Goal: Information Seeking & Learning: Learn about a topic

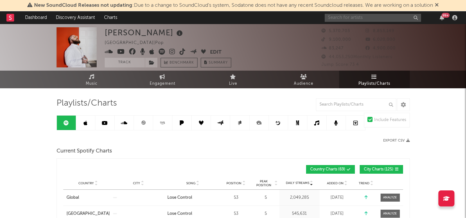
click at [371, 15] on input "text" at bounding box center [373, 18] width 96 height 8
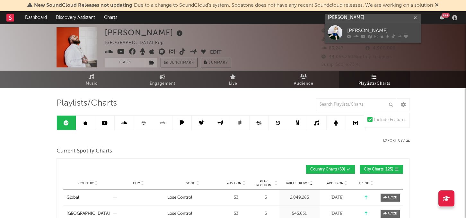
type input "[PERSON_NAME]"
click at [380, 30] on div "[PERSON_NAME]" at bounding box center [382, 31] width 71 height 8
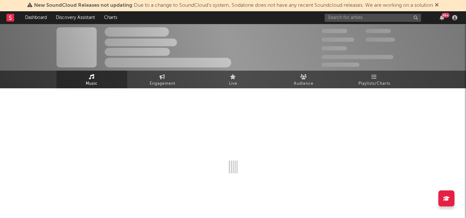
select select "6m"
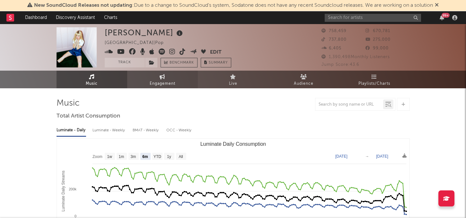
click at [166, 84] on span "Engagement" at bounding box center [163, 84] width 26 height 8
select select "1w"
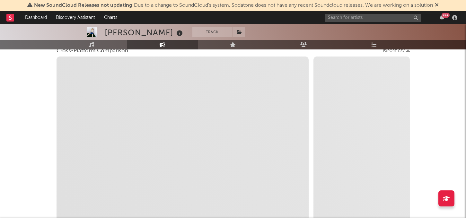
scroll to position [91, 0]
click at [439, 3] on icon at bounding box center [437, 4] width 4 height 5
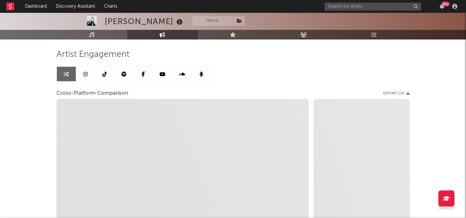
scroll to position [0, 0]
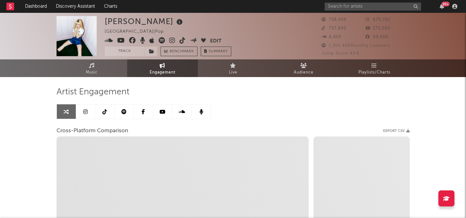
select select "1m"
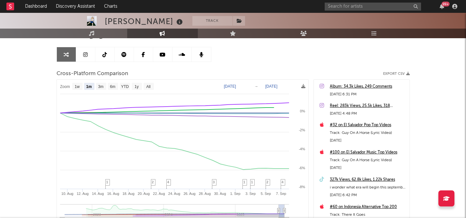
scroll to position [132, 0]
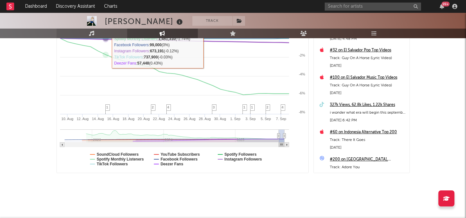
click at [101, 34] on link "Music" at bounding box center [92, 34] width 71 height 10
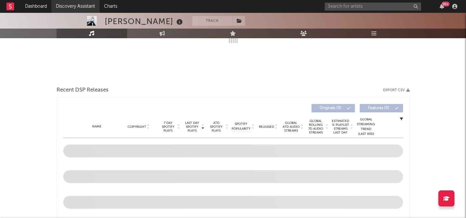
select select "6m"
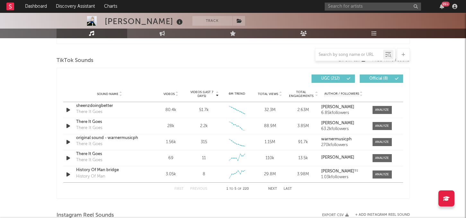
scroll to position [422, 0]
click at [385, 111] on div at bounding box center [382, 109] width 14 height 5
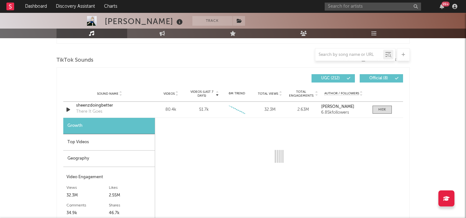
click at [102, 163] on div "Geography" at bounding box center [108, 159] width 91 height 16
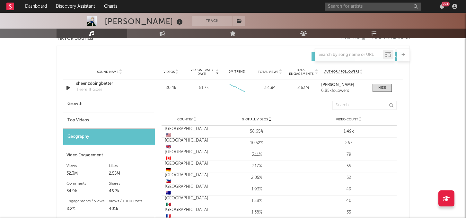
scroll to position [443, 0]
click at [382, 90] on div at bounding box center [382, 88] width 8 height 5
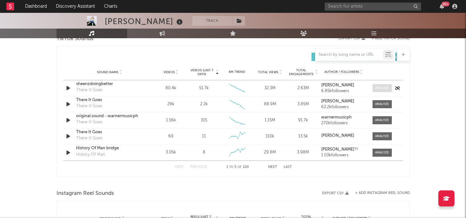
click at [382, 90] on div at bounding box center [382, 88] width 14 height 5
select select "6m"
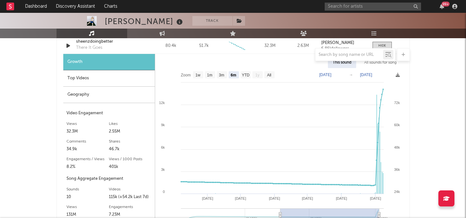
scroll to position [506, 0]
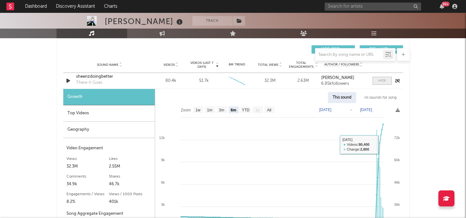
click at [386, 79] on span at bounding box center [381, 81] width 19 height 8
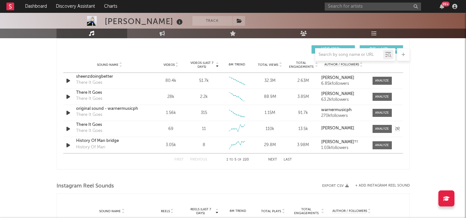
scroll to position [453, 0]
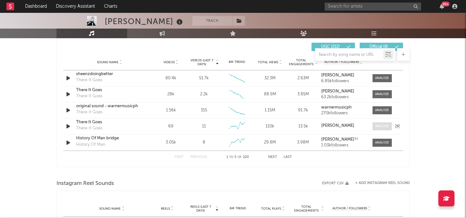
click at [385, 126] on div at bounding box center [382, 126] width 14 height 5
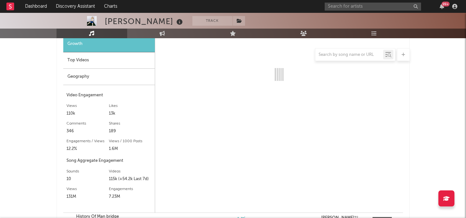
scroll to position [553, 0]
select select "6m"
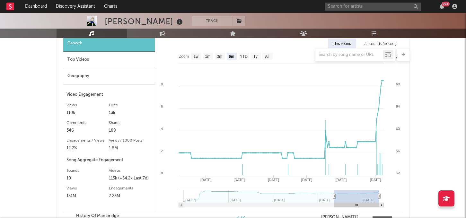
click at [123, 180] on div "115k (+54.2k Last 7d)" at bounding box center [130, 179] width 43 height 8
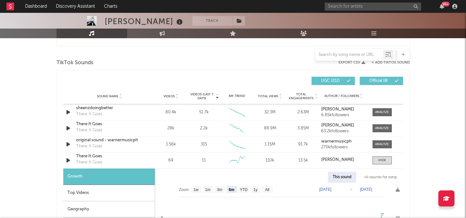
scroll to position [399, 0]
